Goal: Task Accomplishment & Management: Complete application form

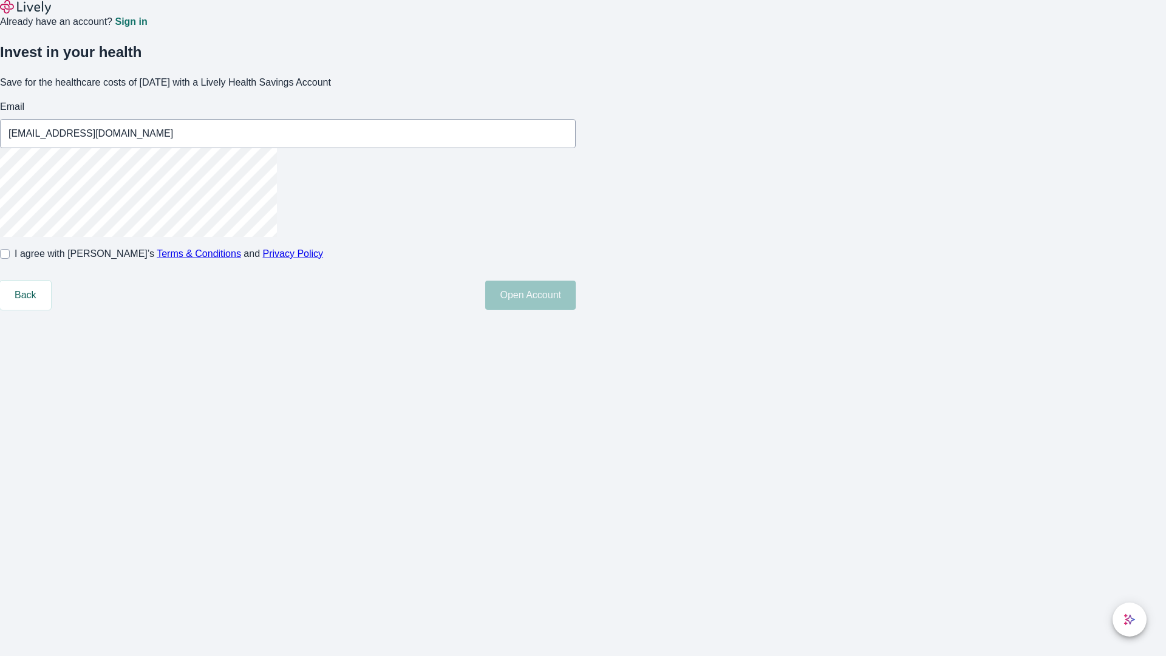
click at [10, 259] on input "I agree with Lively’s Terms & Conditions and Privacy Policy" at bounding box center [5, 254] width 10 height 10
checkbox input "true"
click at [576, 310] on button "Open Account" at bounding box center [530, 294] width 90 height 29
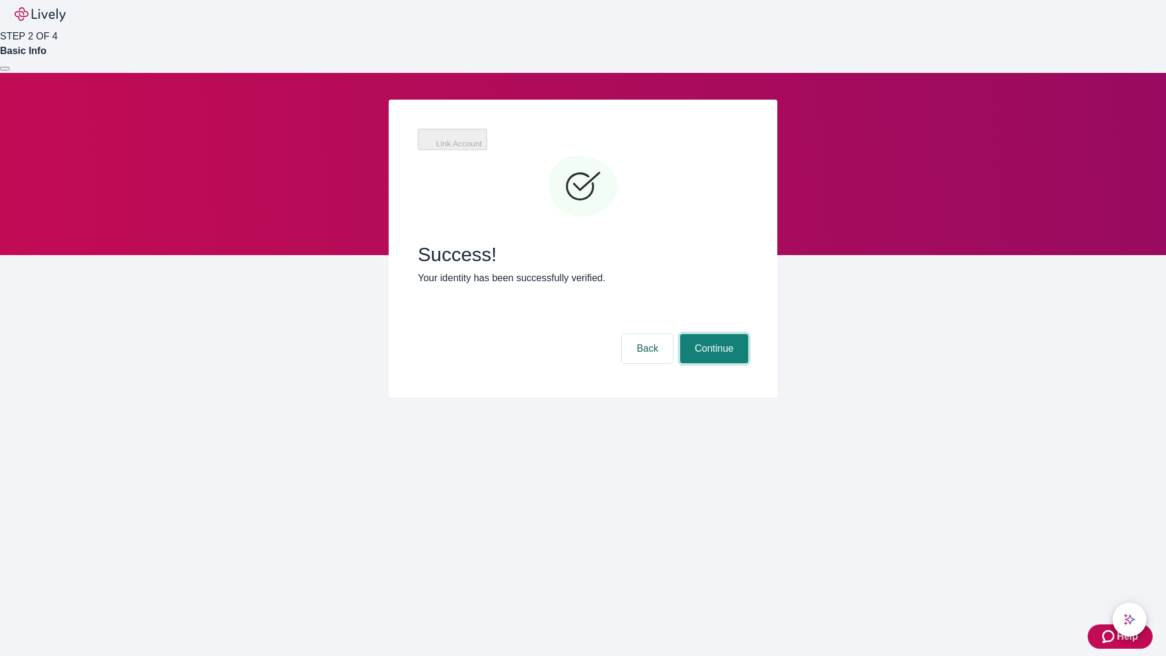
click at [712, 334] on button "Continue" at bounding box center [714, 348] width 68 height 29
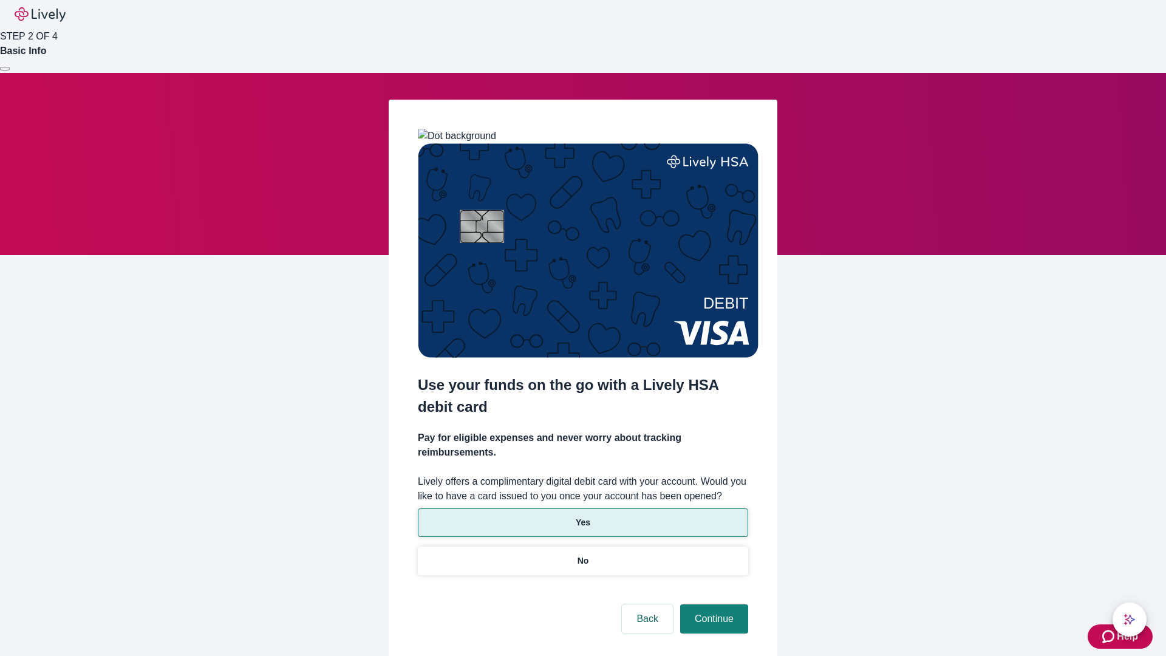
click at [582, 516] on p "Yes" at bounding box center [583, 522] width 15 height 13
click at [712, 604] on button "Continue" at bounding box center [714, 618] width 68 height 29
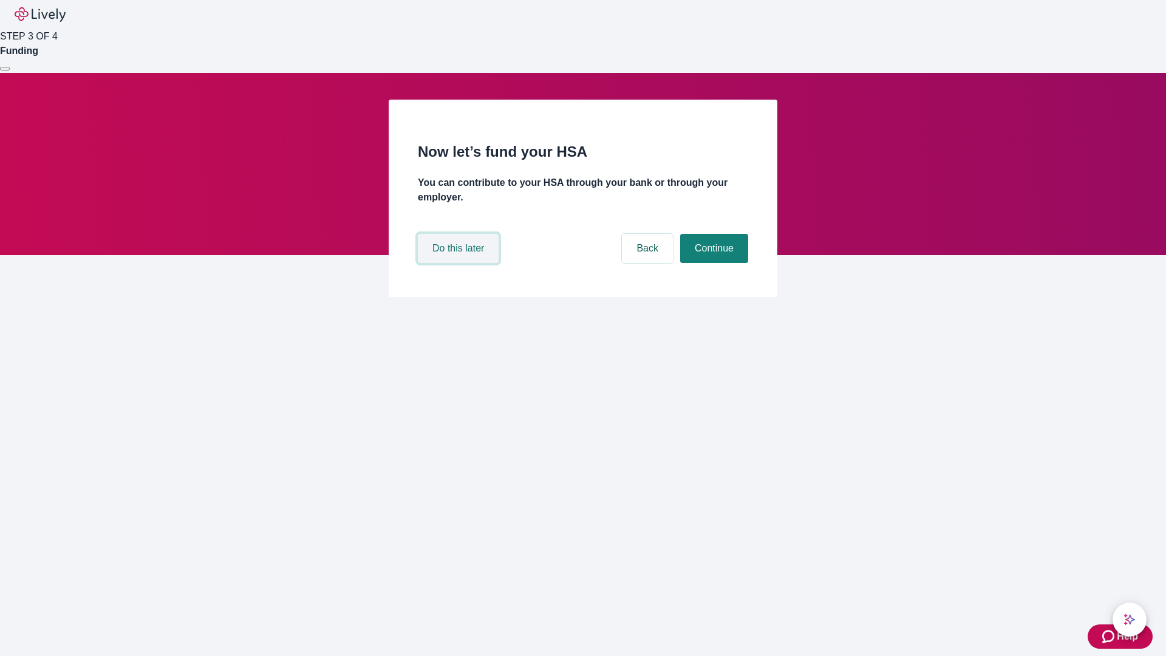
click at [460, 263] on button "Do this later" at bounding box center [458, 248] width 81 height 29
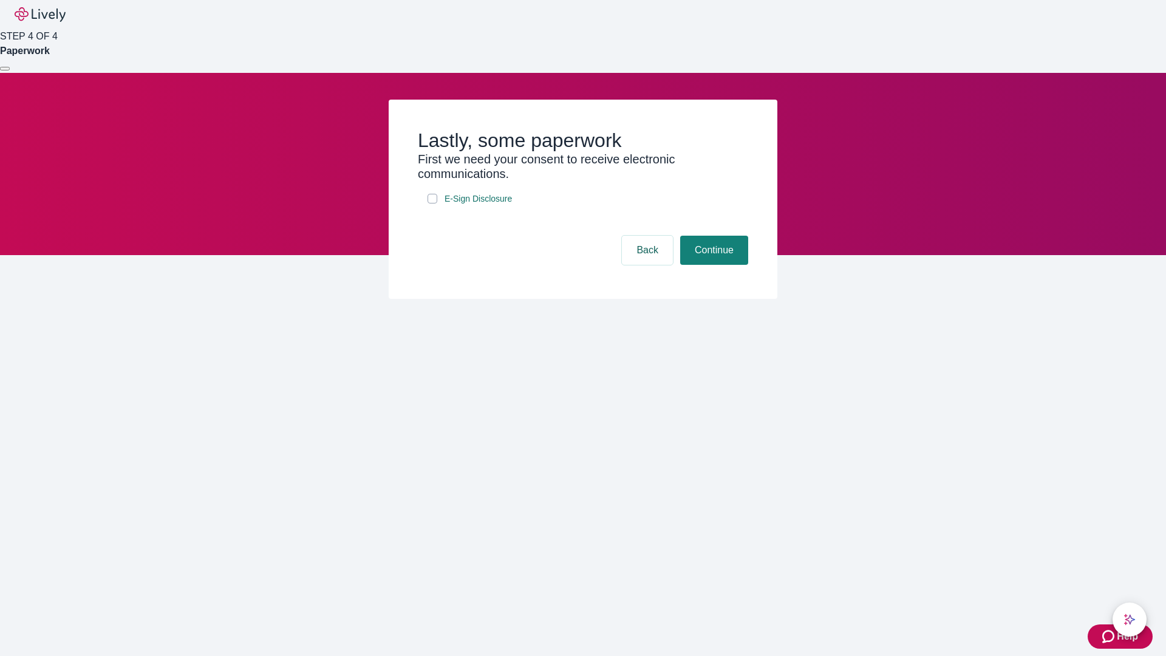
click at [432, 203] on input "E-Sign Disclosure" at bounding box center [432, 199] width 10 height 10
checkbox input "true"
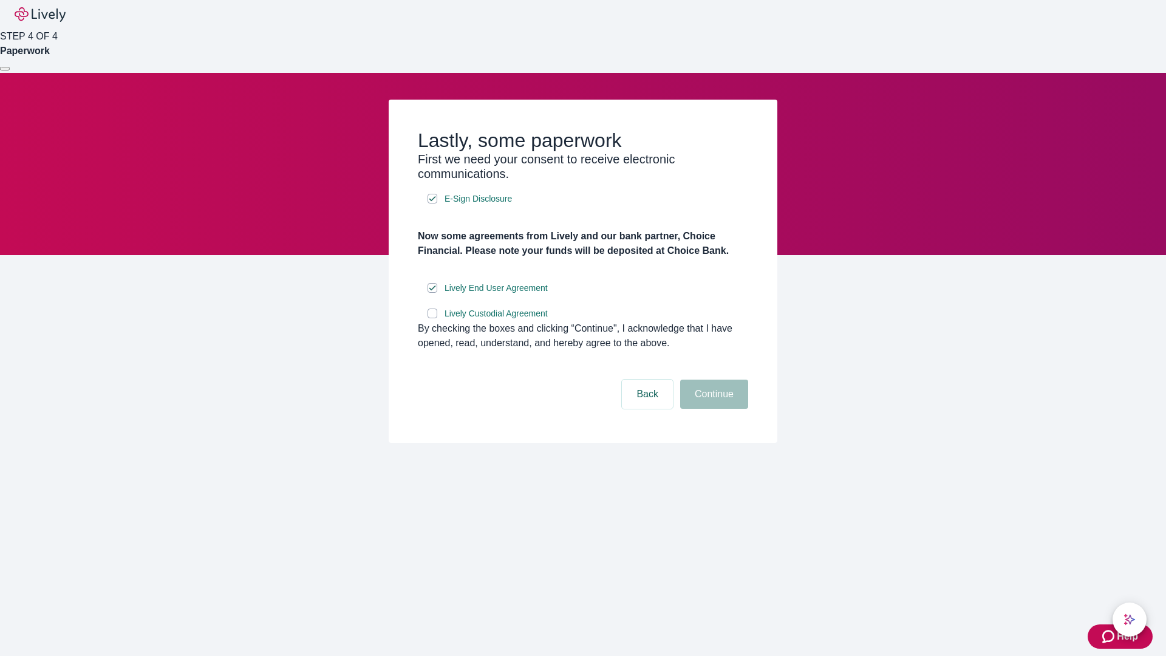
click at [432, 318] on input "Lively Custodial Agreement" at bounding box center [432, 313] width 10 height 10
checkbox input "true"
click at [712, 409] on button "Continue" at bounding box center [714, 393] width 68 height 29
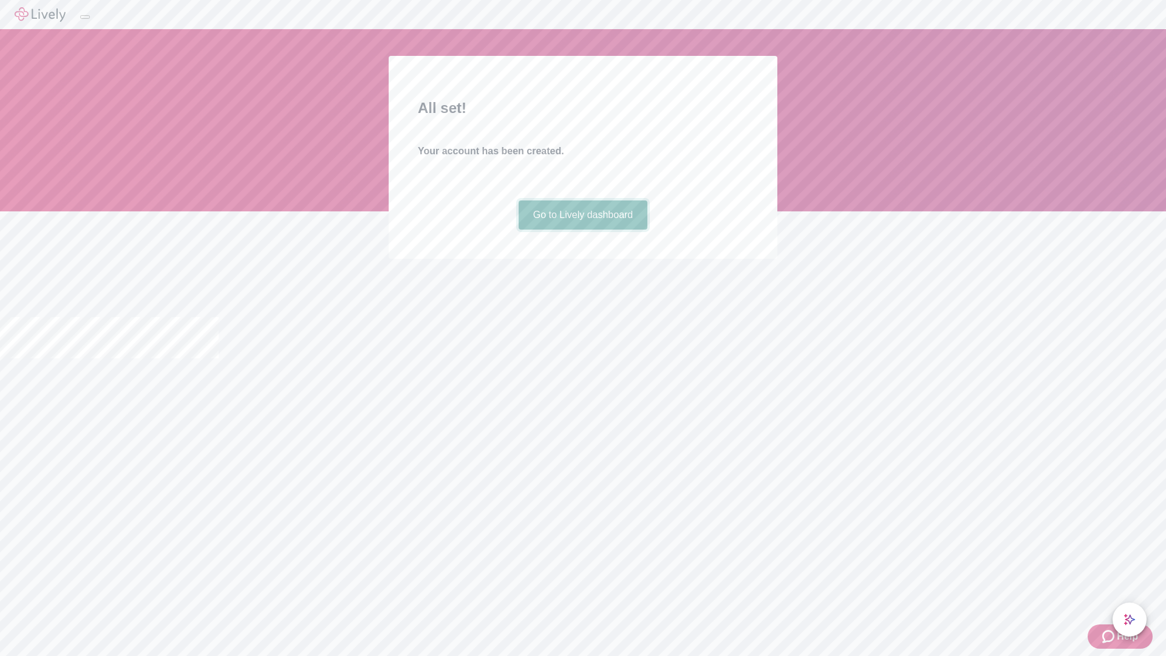
click at [582, 229] on link "Go to Lively dashboard" at bounding box center [582, 214] width 129 height 29
